Goal: Information Seeking & Learning: Understand process/instructions

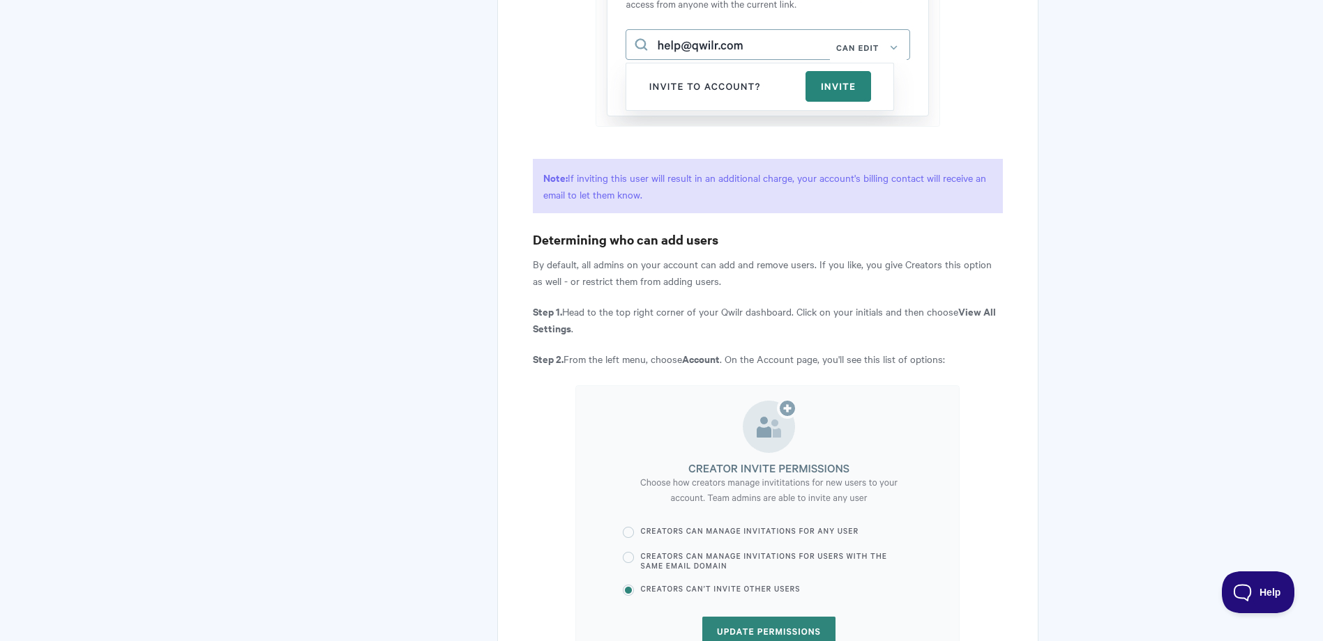
scroll to position [3328, 0]
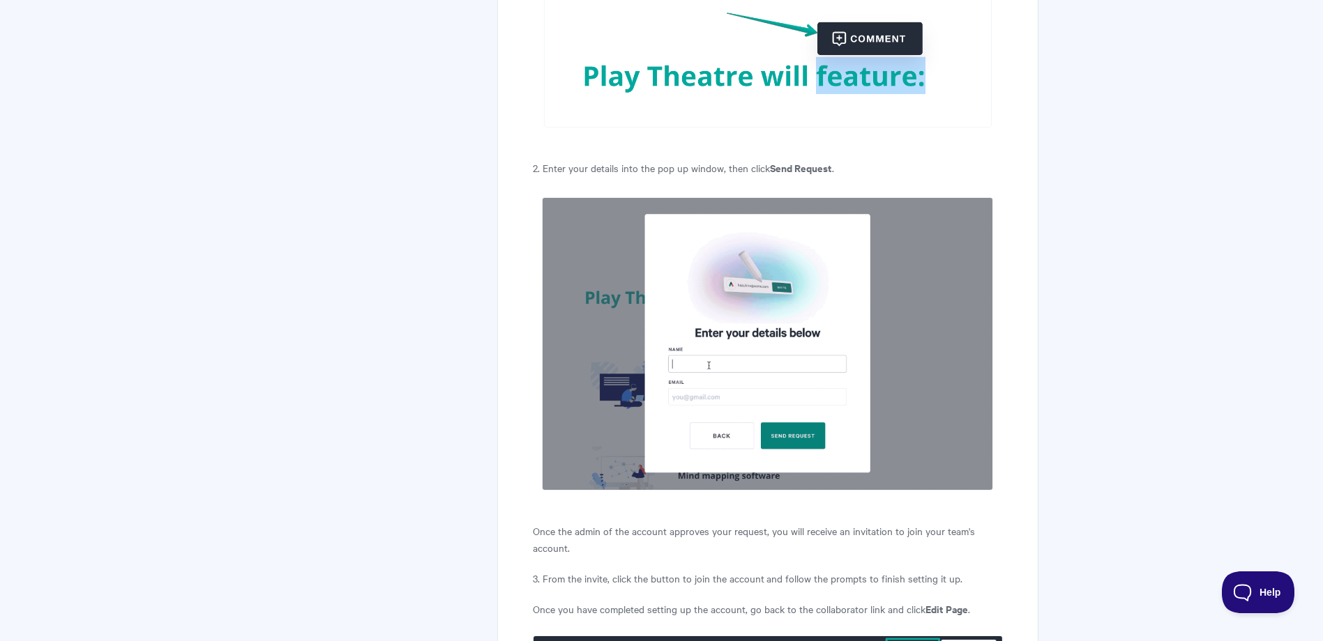
scroll to position [627, 0]
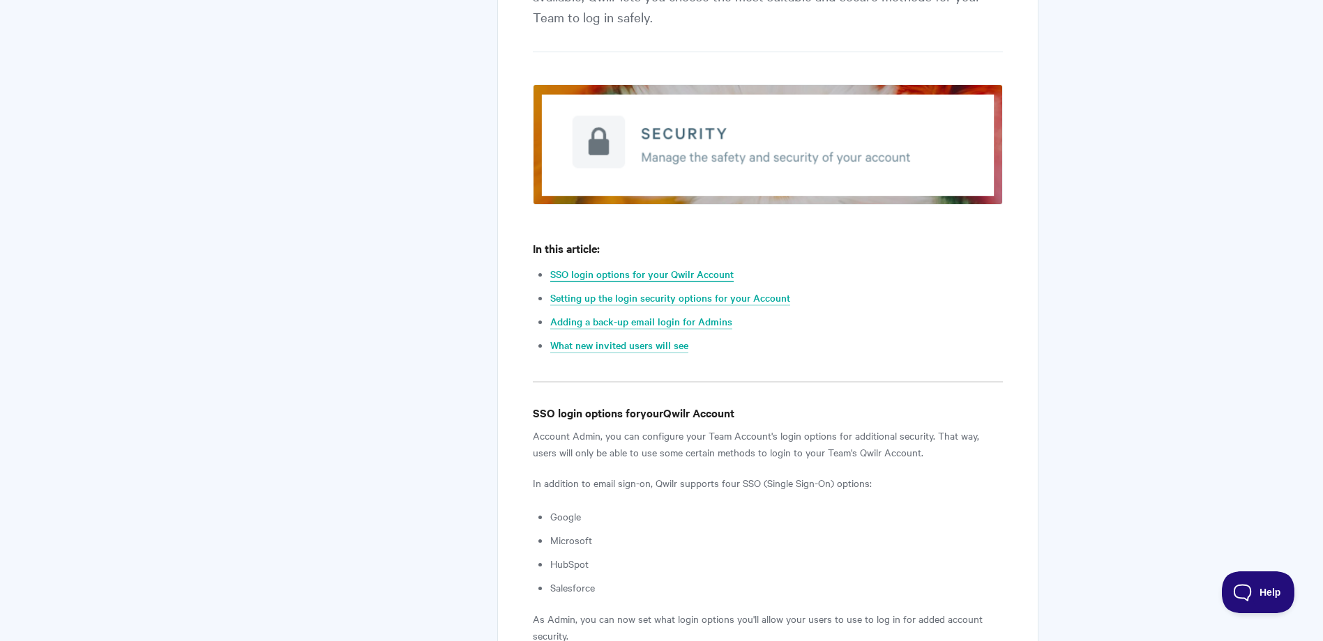
click at [621, 273] on link "SSO login options for your Qwilr Account" at bounding box center [641, 274] width 183 height 15
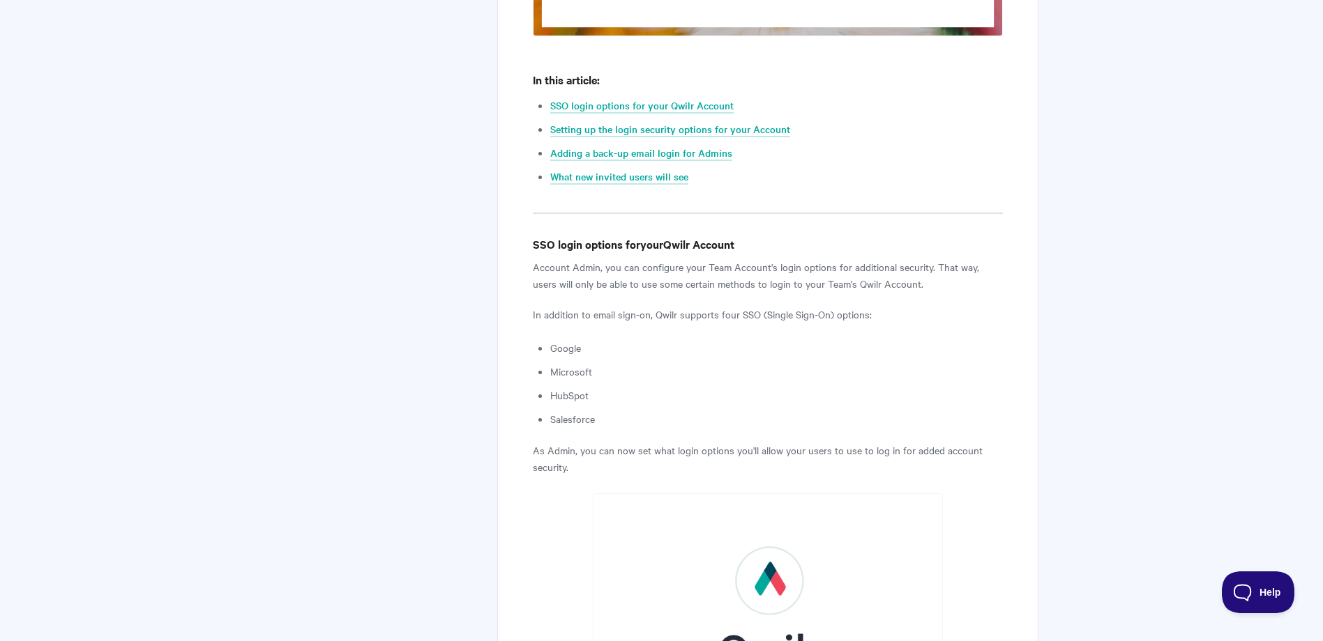
scroll to position [920, 0]
